Goal: Transaction & Acquisition: Subscribe to service/newsletter

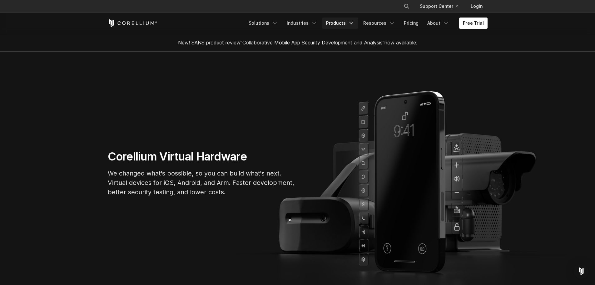
click at [351, 22] on link "Products" at bounding box center [340, 22] width 36 height 11
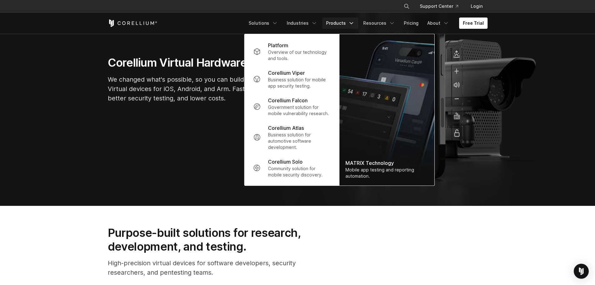
click at [187, 133] on section "Corellium Virtual Hardware We changed what's possible, so you can build what's …" at bounding box center [297, 82] width 595 height 248
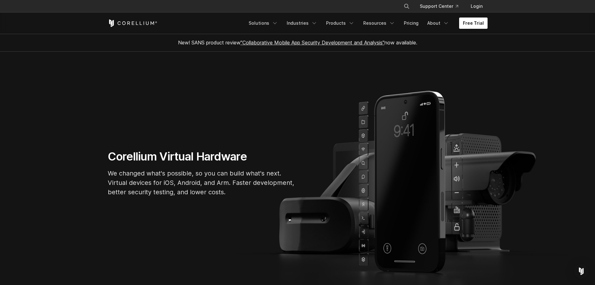
click at [466, 27] on link "Free Trial" at bounding box center [473, 22] width 28 height 11
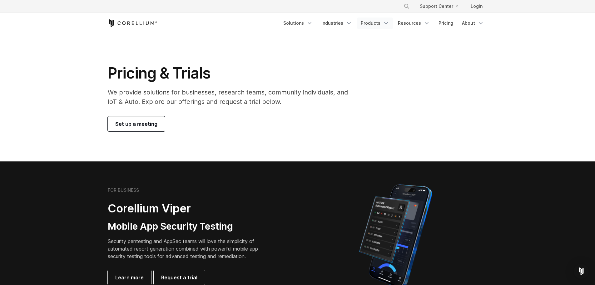
click at [388, 26] on icon "Navigation Menu" at bounding box center [386, 23] width 6 height 6
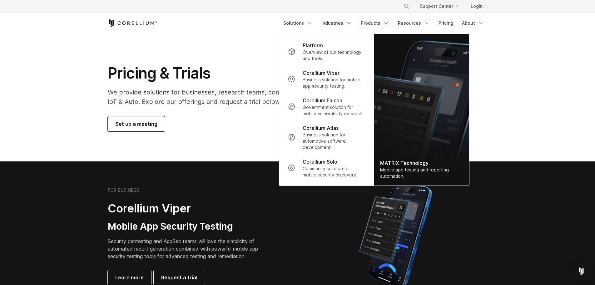
drag, startPoint x: 212, startPoint y: 15, endPoint x: 249, endPoint y: 26, distance: 38.7
click at [225, 19] on div "Free Trial Solutions" at bounding box center [298, 22] width 380 height 21
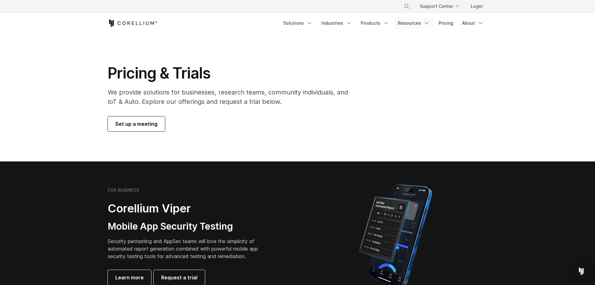
click at [411, 28] on link "Resources" at bounding box center [413, 22] width 39 height 11
